Goal: Check status: Check status

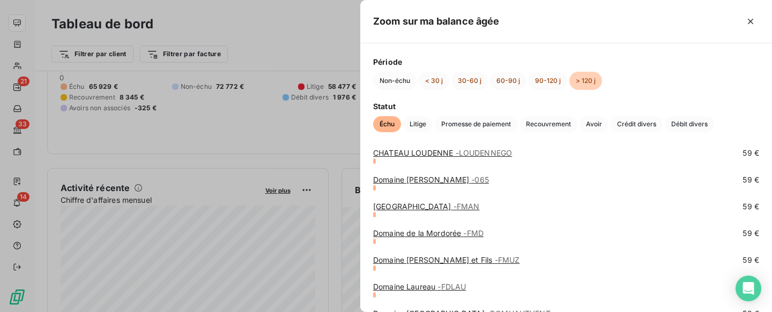
scroll to position [777, 0]
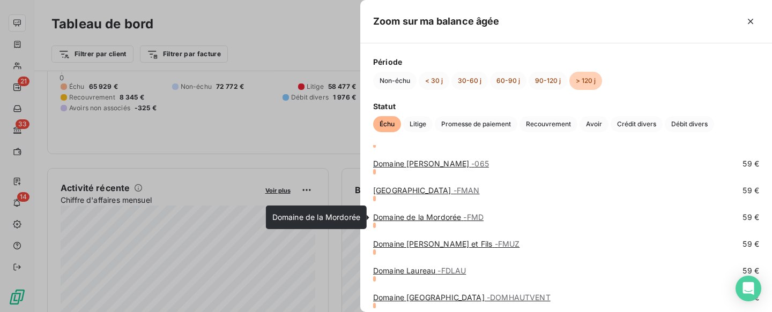
click at [461, 217] on link "Domaine de la Mordorée - FMD" at bounding box center [428, 217] width 110 height 9
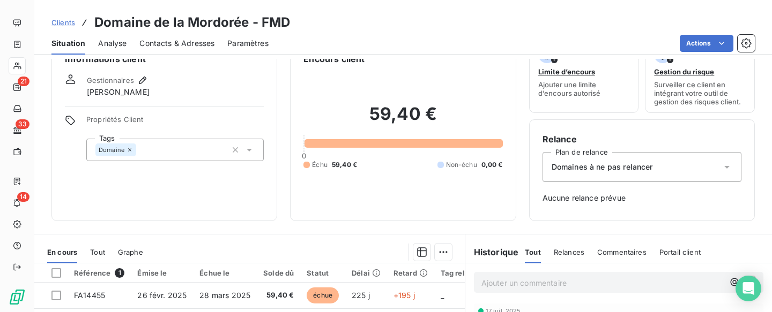
scroll to position [55, 0]
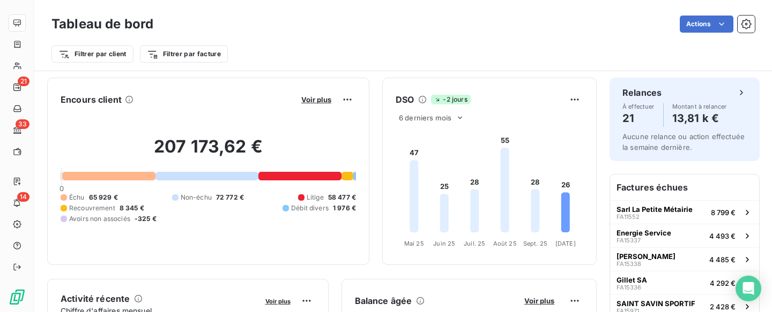
scroll to position [111, 0]
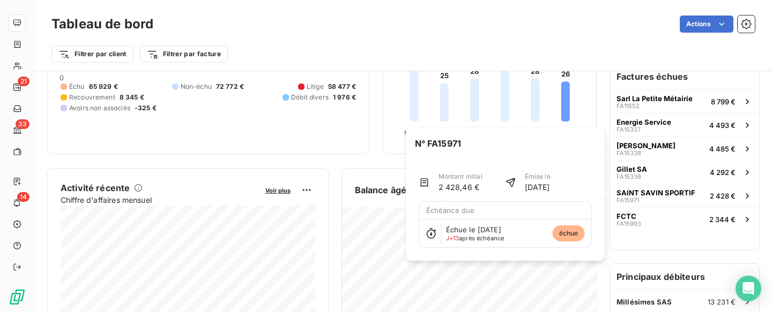
click at [570, 234] on span "échue" at bounding box center [569, 234] width 32 height 16
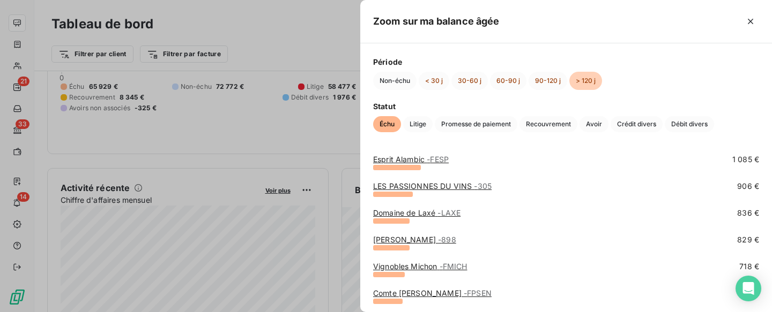
scroll to position [82, 0]
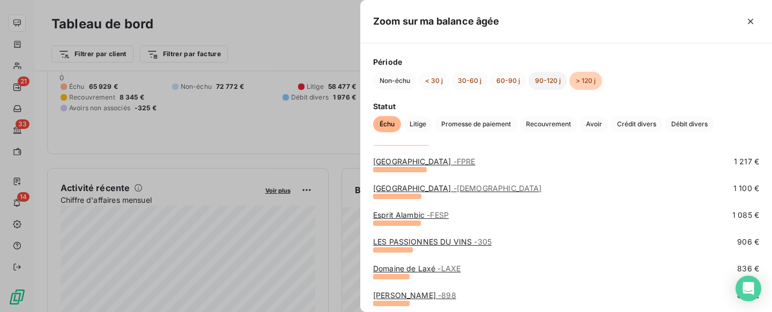
click at [543, 85] on button "90-120 j" at bounding box center [547, 81] width 39 height 18
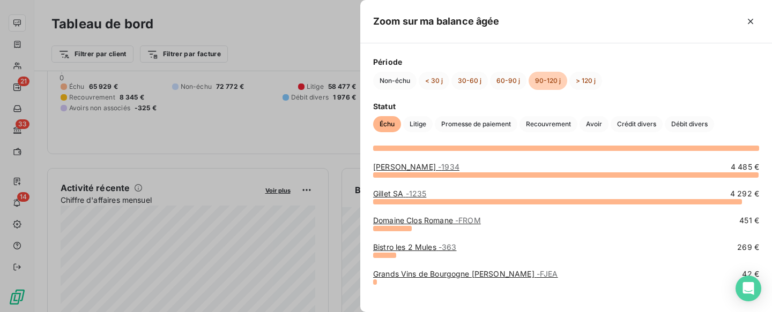
scroll to position [32, 0]
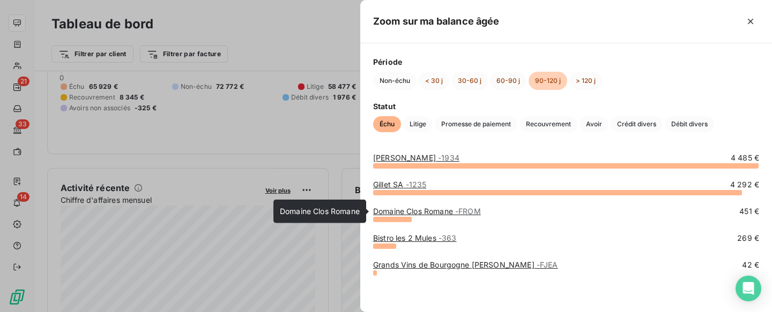
click at [421, 212] on link "Domaine Clos Romane - FROM" at bounding box center [427, 211] width 108 height 9
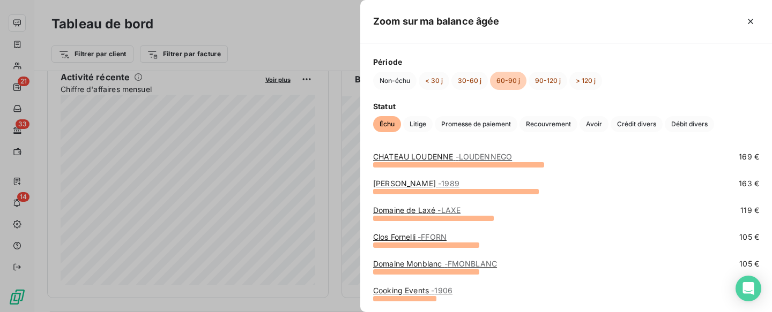
scroll to position [28, 0]
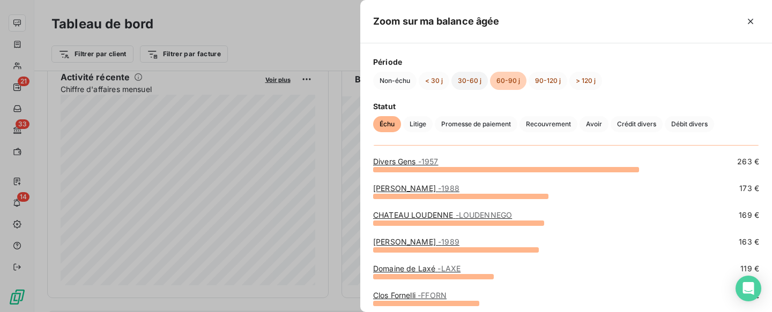
click at [470, 82] on button "30-60 j" at bounding box center [469, 81] width 36 height 18
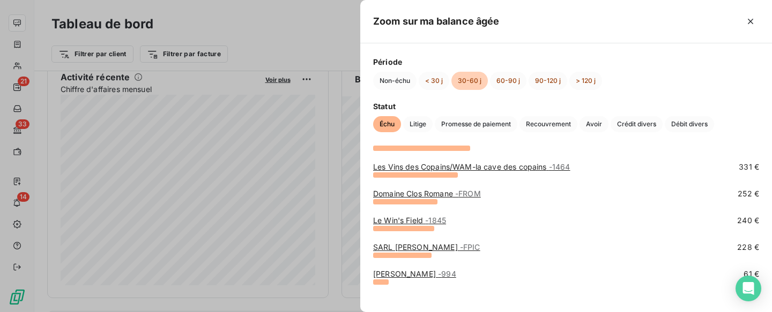
scroll to position [139, 0]
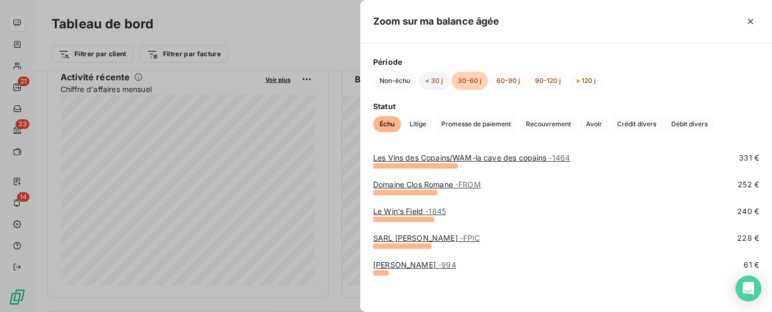
click at [441, 81] on button "< 30 j" at bounding box center [434, 81] width 31 height 18
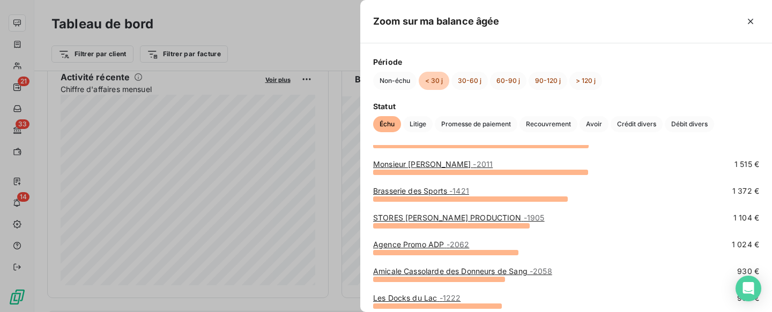
scroll to position [111, 0]
